Goal: Task Accomplishment & Management: Use online tool/utility

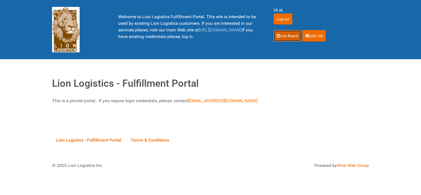
click at [280, 35] on icon at bounding box center [279, 36] width 4 height 4
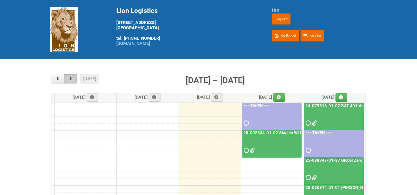
click at [69, 78] on span "button" at bounding box center [70, 79] width 5 height 4
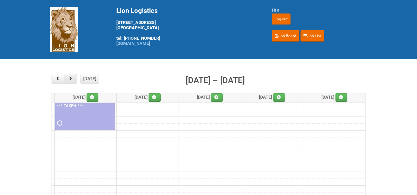
click at [70, 78] on span "button" at bounding box center [70, 79] width 5 height 4
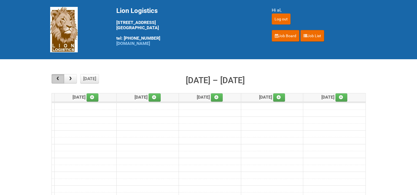
click at [62, 82] on button "button" at bounding box center [58, 78] width 13 height 9
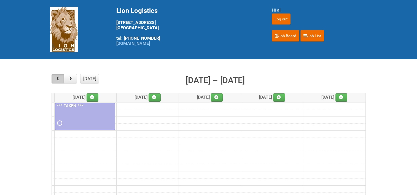
click at [62, 82] on button "button" at bounding box center [58, 78] width 13 height 9
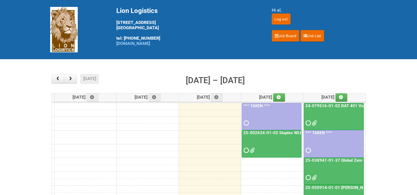
scroll to position [28, 0]
